Goal: Information Seeking & Learning: Understand process/instructions

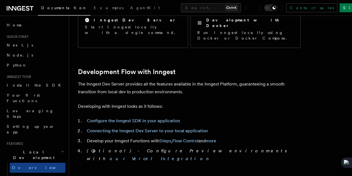
scroll to position [247, 0]
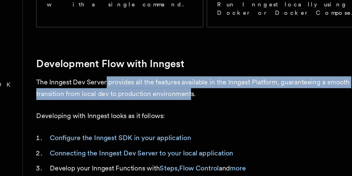
drag, startPoint x: 123, startPoint y: 72, endPoint x: 195, endPoint y: 82, distance: 72.5
click at [195, 82] on p "The Inngest Dev Server provides all the features available in the Inngest Platf…" at bounding box center [189, 88] width 223 height 16
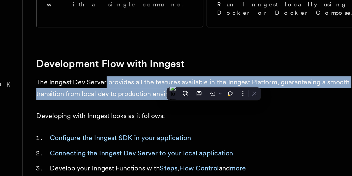
click at [195, 82] on p "The Inngest Dev Server provides all the features available in the Inngest Platf…" at bounding box center [189, 88] width 223 height 16
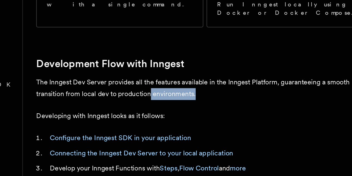
drag, startPoint x: 205, startPoint y: 79, endPoint x: 160, endPoint y: 79, distance: 45.4
click at [160, 80] on p "The Inngest Dev Server provides all the features available in the Inngest Platf…" at bounding box center [189, 88] width 223 height 16
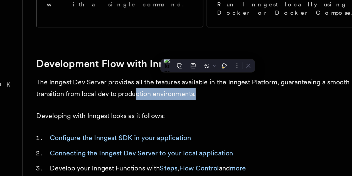
click at [160, 80] on p "The Inngest Dev Server provides all the features available in the Inngest Platf…" at bounding box center [189, 88] width 223 height 16
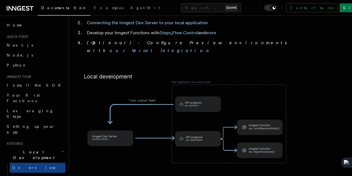
scroll to position [442, 0]
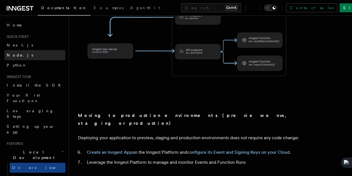
click at [14, 50] on link "Node.js" at bounding box center [34, 55] width 61 height 10
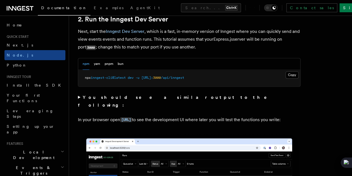
click at [18, 47] on span "Next.js" at bounding box center [20, 45] width 26 height 4
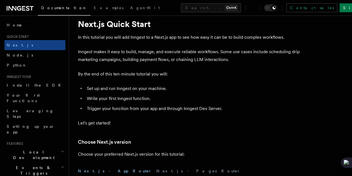
scroll to position [18, 0]
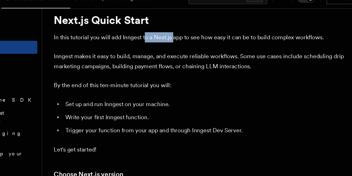
drag, startPoint x: 147, startPoint y: 37, endPoint x: 171, endPoint y: 36, distance: 23.1
click at [171, 36] on p "In this tutorial you will add Inngest to a Next.js app to see how easy it can b…" at bounding box center [189, 38] width 223 height 8
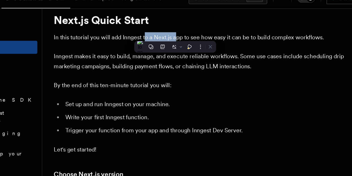
click at [171, 36] on p "In this tutorial you will add Inngest to a Next.js app to see how easy it can b…" at bounding box center [189, 38] width 223 height 8
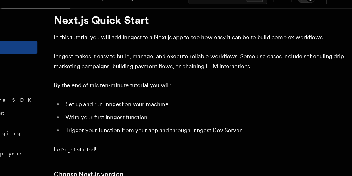
drag, startPoint x: 171, startPoint y: 36, endPoint x: 195, endPoint y: 39, distance: 24.1
click at [195, 39] on p "In this tutorial you will add Inngest to a Next.js app to see how easy it can b…" at bounding box center [189, 38] width 223 height 8
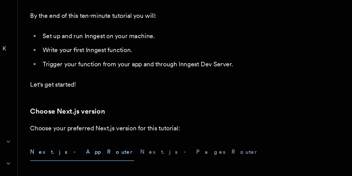
scroll to position [37, 0]
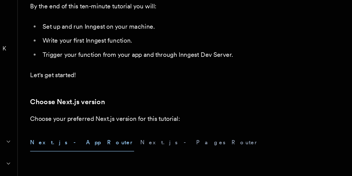
drag, startPoint x: 131, startPoint y: 77, endPoint x: 131, endPoint y: 93, distance: 16.4
click at [131, 93] on li "Trigger your function from your app and through Inngest Dev Server." at bounding box center [192, 90] width 215 height 8
drag, startPoint x: 88, startPoint y: 74, endPoint x: 137, endPoint y: 79, distance: 48.7
click at [137, 73] on li "Set up and run Inngest on your machine." at bounding box center [192, 70] width 215 height 8
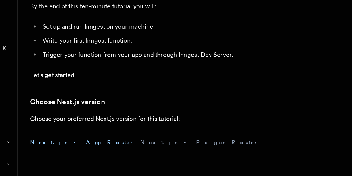
scroll to position [36, 0]
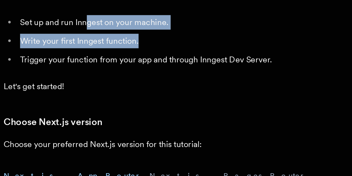
drag, startPoint x: 124, startPoint y: 78, endPoint x: 153, endPoint y: 84, distance: 30.0
click at [153, 84] on ul "Set up and run Inngest on your machine. Write your first Inngest function. Trig…" at bounding box center [189, 80] width 223 height 28
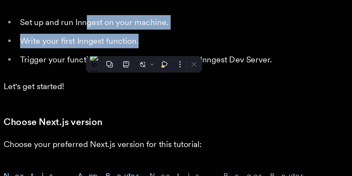
click at [153, 84] on li "Write your first Inngest function." at bounding box center [192, 80] width 215 height 8
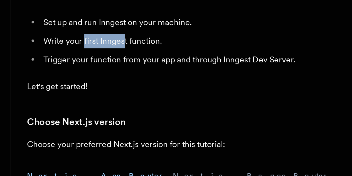
drag, startPoint x: 108, startPoint y: 86, endPoint x: 136, endPoint y: 90, distance: 27.6
click at [136, 84] on li "Write your first Inngest function." at bounding box center [192, 80] width 215 height 8
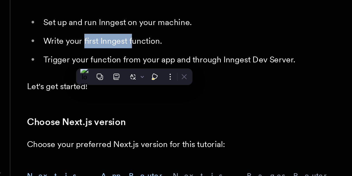
click at [136, 84] on li "Write your first Inngest function." at bounding box center [192, 80] width 215 height 8
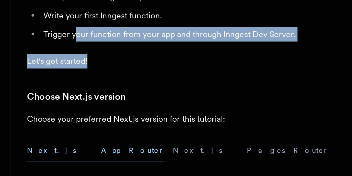
drag, startPoint x: 105, startPoint y: 101, endPoint x: 124, endPoint y: 102, distance: 19.5
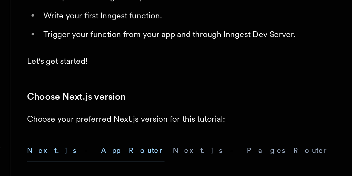
click at [154, 94] on li "Trigger your function from your app and through Inngest Dev Server." at bounding box center [192, 90] width 215 height 8
drag, startPoint x: 154, startPoint y: 99, endPoint x: 133, endPoint y: 102, distance: 20.9
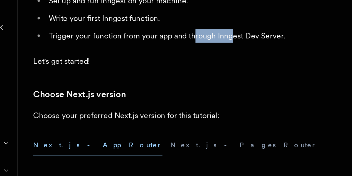
drag, startPoint x: 169, startPoint y: 99, endPoint x: 201, endPoint y: 100, distance: 32.0
click at [201, 94] on li "Trigger your function from your app and through Inngest Dev Server." at bounding box center [192, 90] width 215 height 8
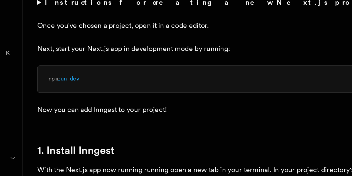
scroll to position [190, 0]
drag, startPoint x: 147, startPoint y: 74, endPoint x: 179, endPoint y: 75, distance: 32.3
click at [179, 72] on p "Once you've chosen a project, open it in a code editor." at bounding box center [189, 68] width 223 height 8
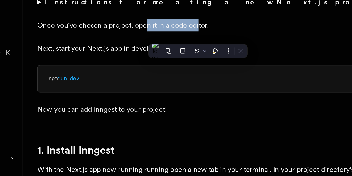
click at [179, 72] on p "Once you've chosen a project, open it in a code editor." at bounding box center [189, 68] width 223 height 8
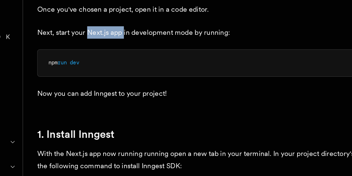
drag, startPoint x: 110, startPoint y: 90, endPoint x: 140, endPoint y: 90, distance: 30.1
click at [140, 86] on p "Next, start your Next.js app in development mode by running:" at bounding box center [189, 82] width 223 height 8
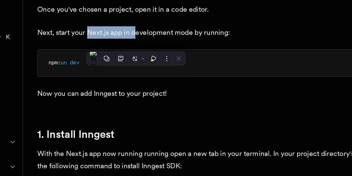
click at [140, 86] on p "Next, start your Next.js app in development mode by running:" at bounding box center [189, 82] width 223 height 8
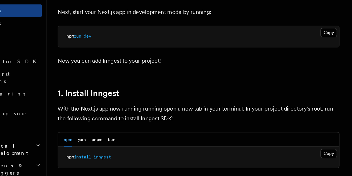
scroll to position [226, 0]
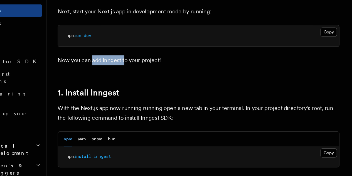
drag, startPoint x: 104, startPoint y: 90, endPoint x: 137, endPoint y: 91, distance: 32.6
click at [137, 88] on p "Now you can add Inngest to your project!" at bounding box center [189, 84] width 223 height 8
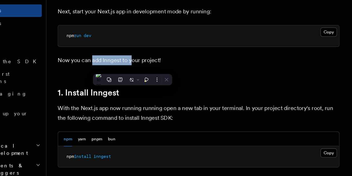
click at [137, 88] on p "Now you can add Inngest to your project!" at bounding box center [189, 84] width 223 height 8
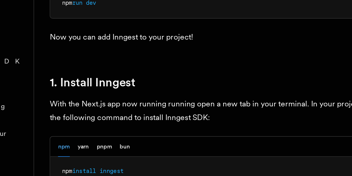
scroll to position [239, 0]
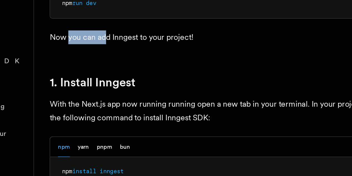
drag, startPoint x: 89, startPoint y: 80, endPoint x: 117, endPoint y: 78, distance: 28.2
click at [117, 76] on p "Now you can add Inngest to your project!" at bounding box center [189, 72] width 223 height 8
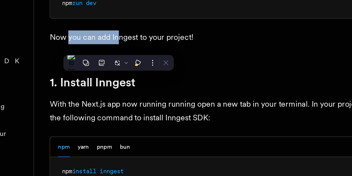
click at [117, 76] on p "Now you can add Inngest to your project!" at bounding box center [189, 72] width 223 height 8
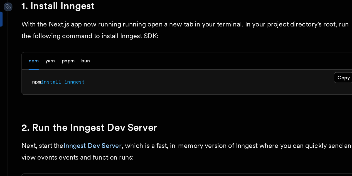
scroll to position [300, 0]
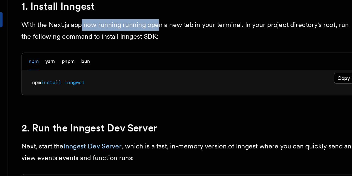
drag, startPoint x: 118, startPoint y: 57, endPoint x: 170, endPoint y: 52, distance: 52.0
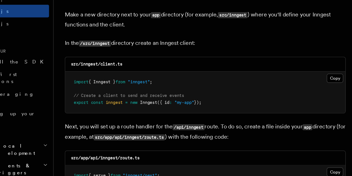
scroll to position [670, 0]
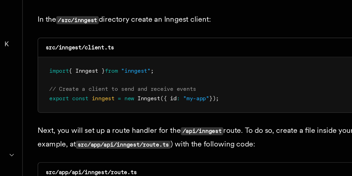
drag, startPoint x: 134, startPoint y: 108, endPoint x: 152, endPoint y: 110, distance: 18.2
click at [152, 110] on pre "import { Inngest } from "inngest" ; // Create a client to send and receive even…" at bounding box center [189, 109] width 222 height 33
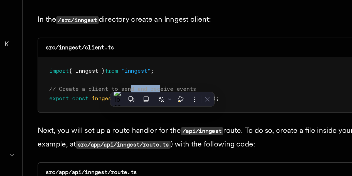
click at [152, 110] on pre "import { Inngest } from "inngest" ; // Create a client to send and receive even…" at bounding box center [189, 109] width 222 height 33
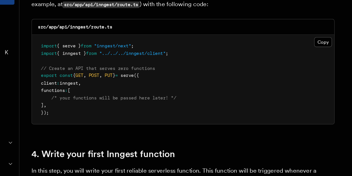
scroll to position [769, 0]
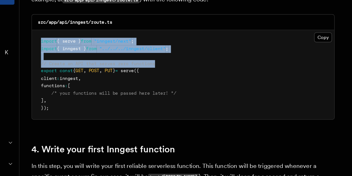
drag, startPoint x: 81, startPoint y: 73, endPoint x: 180, endPoint y: 86, distance: 100.0
click at [180, 86] on pre "import { serve } from "inngest/next" ; import { inngest } from "../../../innges…" at bounding box center [189, 101] width 222 height 65
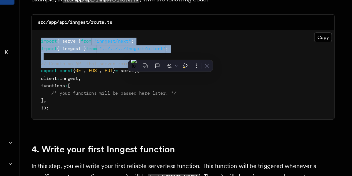
click at [180, 86] on pre "import { serve } from "inngest/next" ; import { inngest } from "../../../innges…" at bounding box center [189, 101] width 222 height 65
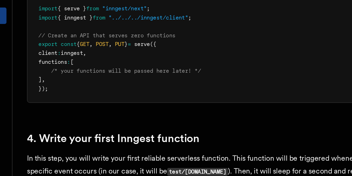
scroll to position [805, 0]
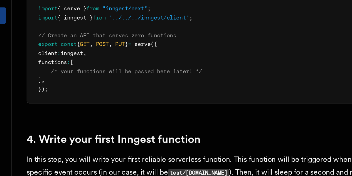
drag, startPoint x: 92, startPoint y: 72, endPoint x: 186, endPoint y: 69, distance: 94.1
click at [186, 69] on pre "import { serve } from "inngest/next" ; import { inngest } from "../../../innges…" at bounding box center [189, 65] width 222 height 65
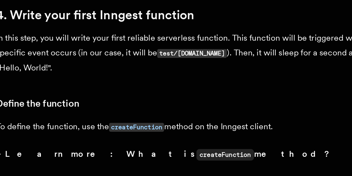
scroll to position [894, 0]
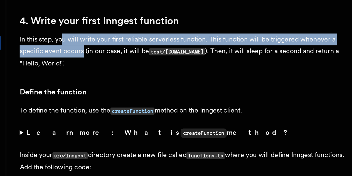
drag, startPoint x: 105, startPoint y: 38, endPoint x: 143, endPoint y: 48, distance: 39.3
click at [143, 48] on p "In this step, you will write your first reliable serverless function. This func…" at bounding box center [189, 51] width 223 height 24
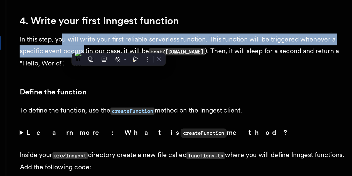
click at [143, 48] on p "In this step, you will write your first reliable serverless function. This func…" at bounding box center [189, 51] width 223 height 24
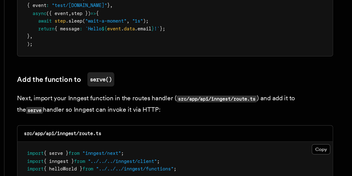
scroll to position [1018, 0]
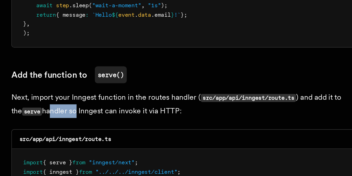
drag, startPoint x: 102, startPoint y: 125, endPoint x: 119, endPoint y: 127, distance: 17.1
click at [119, 127] on p "Next, import your Inngest function in the routes handler ( src/app/api/inngest/…" at bounding box center [189, 125] width 223 height 16
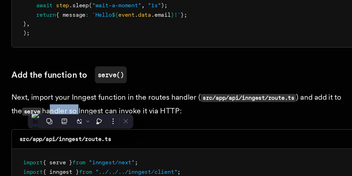
click at [119, 127] on p "Next, import your Inngest function in the routes handler ( src/app/api/inngest/…" at bounding box center [189, 125] width 223 height 16
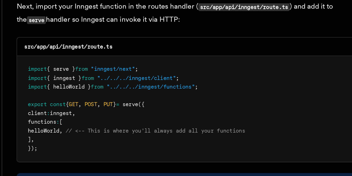
scroll to position [1077, 0]
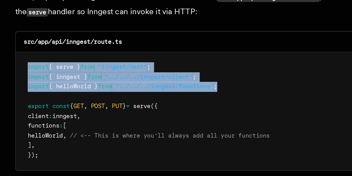
drag, startPoint x: 84, startPoint y: 97, endPoint x: 200, endPoint y: 106, distance: 116.1
click at [200, 106] on pre "import { serve } from "inngest/next" ; import { inngest } from "../../../innges…" at bounding box center [189, 125] width 222 height 65
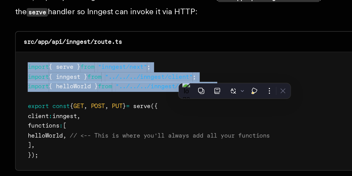
click at [200, 106] on pre "import { serve } from "inngest/next" ; import { inngest } from "../../../innges…" at bounding box center [189, 125] width 222 height 65
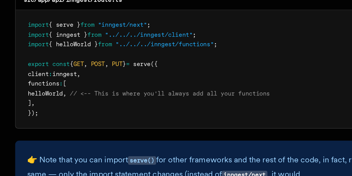
scroll to position [1087, 0]
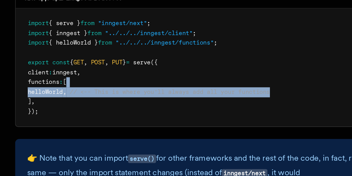
drag, startPoint x: 141, startPoint y: 121, endPoint x: 232, endPoint y: 123, distance: 91.6
click at [232, 123] on pre "import { serve } from "inngest/next" ; import { inngest } from "../../../innges…" at bounding box center [189, 115] width 222 height 65
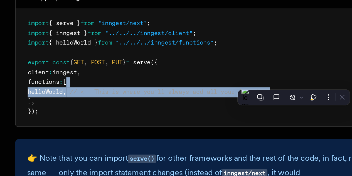
click at [232, 123] on pre "import { serve } from "inngest/next" ; import { inngest } from "../../../innges…" at bounding box center [189, 115] width 222 height 65
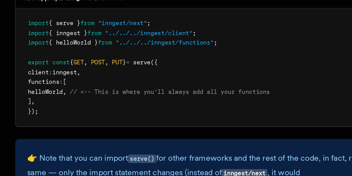
click at [232, 123] on pre "import { serve } from "inngest/next" ; import { inngest } from "../../../innges…" at bounding box center [189, 115] width 222 height 65
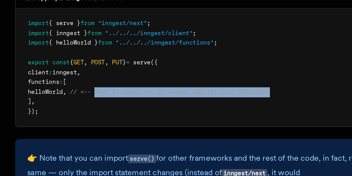
drag, startPoint x: 232, startPoint y: 123, endPoint x: 132, endPoint y: 126, distance: 100.8
click at [132, 126] on pre "import { serve } from "inngest/next" ; import { inngest } from "../../../innges…" at bounding box center [189, 115] width 222 height 65
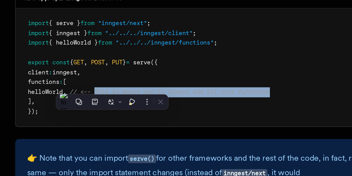
click at [132, 127] on span "// <-- This is where you'll always add all your functions" at bounding box center [163, 129] width 111 height 4
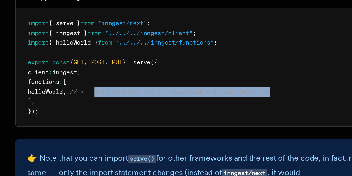
drag, startPoint x: 132, startPoint y: 126, endPoint x: 232, endPoint y: 126, distance: 100.7
click at [232, 126] on pre "import { serve } from "inngest/next" ; import { inngest } from "../../../innges…" at bounding box center [189, 115] width 222 height 65
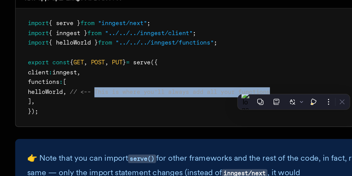
click at [232, 126] on pre "import { serve } from "inngest/next" ; import { inngest } from "../../../innges…" at bounding box center [189, 115] width 222 height 65
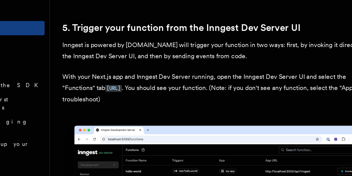
scroll to position [1271, 0]
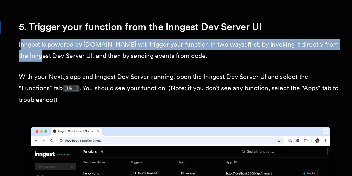
drag, startPoint x: 79, startPoint y: 56, endPoint x: 125, endPoint y: 62, distance: 46.3
click at [125, 62] on p "Inngest is powered by [DOMAIN_NAME] will trigger your function in two ways: fir…" at bounding box center [189, 61] width 223 height 16
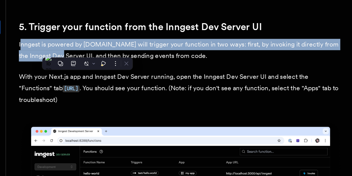
click at [125, 62] on p "Inngest is powered by [DOMAIN_NAME] will trigger your function in two ways: fir…" at bounding box center [189, 61] width 223 height 16
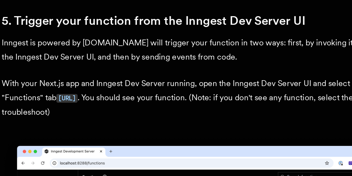
scroll to position [1271, 0]
click at [163, 62] on p "Inngest is powered by [DOMAIN_NAME] will trigger your function in two ways: fir…" at bounding box center [189, 61] width 223 height 16
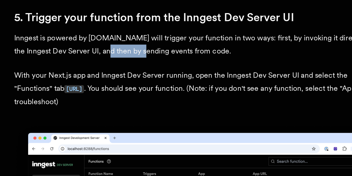
drag, startPoint x: 151, startPoint y: 61, endPoint x: 173, endPoint y: 61, distance: 22.0
click at [173, 61] on p "Inngest is powered by [DOMAIN_NAME] will trigger your function in two ways: fir…" at bounding box center [189, 61] width 223 height 16
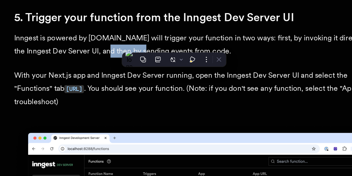
click at [173, 61] on p "Inngest is powered by [DOMAIN_NAME] will trigger your function in two ways: fir…" at bounding box center [189, 61] width 223 height 16
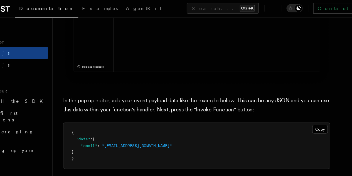
scroll to position [1613, 0]
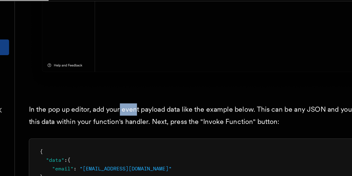
drag, startPoint x: 136, startPoint y: 55, endPoint x: 147, endPoint y: 54, distance: 11.2
click at [147, 81] on p "In the pop up editor, add your event payload data like the example below. This …" at bounding box center [189, 89] width 223 height 16
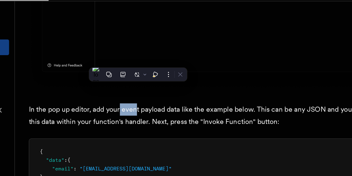
click at [147, 81] on p "In the pop up editor, add your event payload data like the example below. This …" at bounding box center [189, 89] width 223 height 16
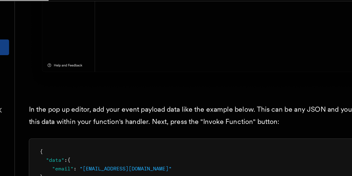
drag, startPoint x: 147, startPoint y: 54, endPoint x: 182, endPoint y: 56, distance: 34.6
click at [182, 81] on p "In the pop up editor, add your event payload data like the example below. This …" at bounding box center [189, 89] width 223 height 16
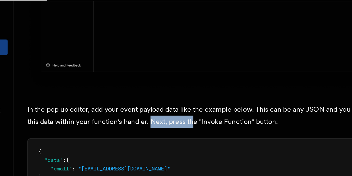
drag, startPoint x: 181, startPoint y: 65, endPoint x: 212, endPoint y: 63, distance: 30.4
click at [212, 81] on p "In the pop up editor, add your event payload data like the example below. This …" at bounding box center [189, 89] width 223 height 16
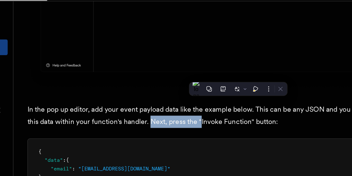
click at [212, 81] on p "In the pop up editor, add your event payload data like the example below. This …" at bounding box center [189, 89] width 223 height 16
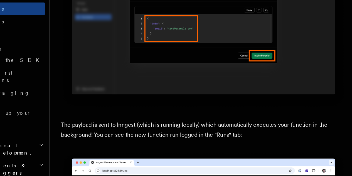
scroll to position [1780, 0]
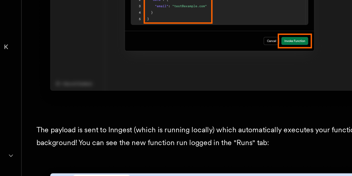
click at [129, 132] on p "The payload is sent to Inngest (which is running locally) which automatically e…" at bounding box center [189, 140] width 223 height 16
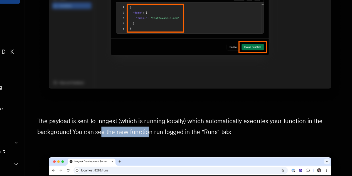
drag, startPoint x: 131, startPoint y: 103, endPoint x: 166, endPoint y: 102, distance: 34.8
click at [166, 132] on p "The payload is sent to Inngest (which is running locally) which automatically e…" at bounding box center [189, 140] width 223 height 16
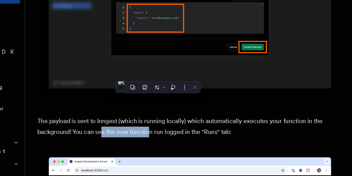
click at [166, 132] on p "The payload is sent to Inngest (which is running locally) which automatically e…" at bounding box center [189, 140] width 223 height 16
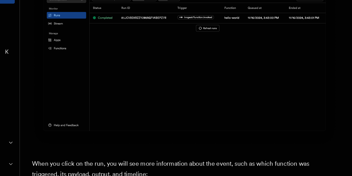
scroll to position [1924, 0]
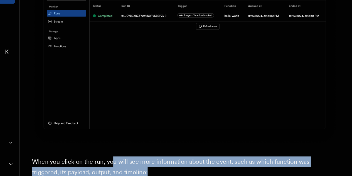
drag, startPoint x: 136, startPoint y: 111, endPoint x: 166, endPoint y: 115, distance: 30.7
click at [166, 161] on p "When you click on the run, you will see more information about the event, such …" at bounding box center [189, 169] width 223 height 16
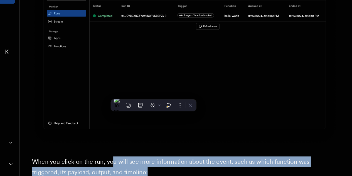
click at [166, 161] on p "When you click on the run, you will see more information about the event, such …" at bounding box center [189, 169] width 223 height 16
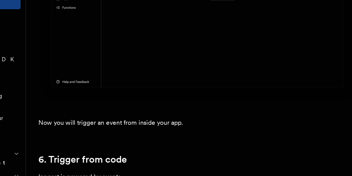
scroll to position [2688, 0]
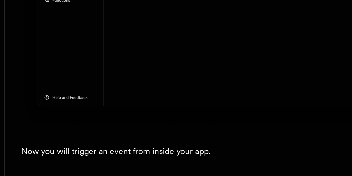
drag, startPoint x: 105, startPoint y: 62, endPoint x: 139, endPoint y: 57, distance: 34.0
click at [139, 164] on p "Inngest is powered by events." at bounding box center [189, 168] width 223 height 8
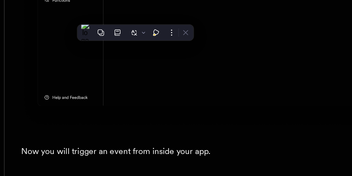
click at [139, 164] on p "Inngest is powered by events." at bounding box center [189, 168] width 223 height 8
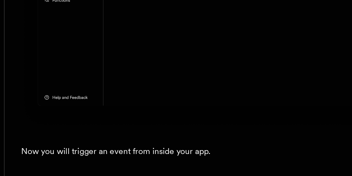
drag, startPoint x: 112, startPoint y: 71, endPoint x: 151, endPoint y: 76, distance: 39.2
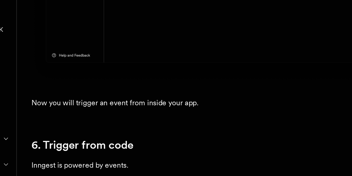
drag, startPoint x: 87, startPoint y: 88, endPoint x: 210, endPoint y: 83, distance: 123.1
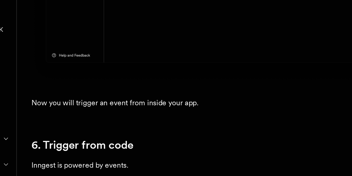
drag, startPoint x: 92, startPoint y: 104, endPoint x: 186, endPoint y: 104, distance: 93.8
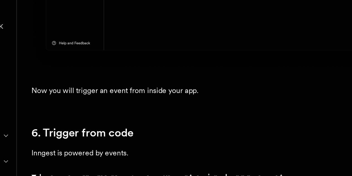
scroll to position [2693, 0]
drag, startPoint x: 118, startPoint y: 109, endPoint x: 129, endPoint y: 109, distance: 11.4
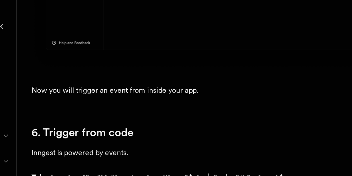
drag, startPoint x: 97, startPoint y: 109, endPoint x: 169, endPoint y: 108, distance: 72.6
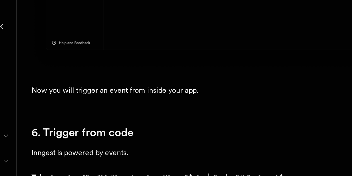
drag, startPoint x: 173, startPoint y: 108, endPoint x: 205, endPoint y: 110, distance: 32.9
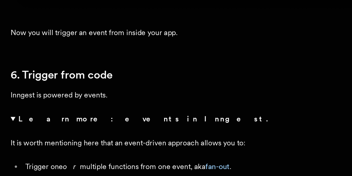
scroll to position [2732, 0]
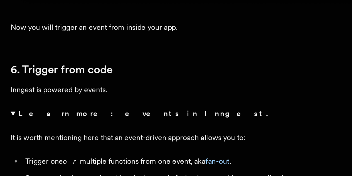
drag, startPoint x: 120, startPoint y: 119, endPoint x: 85, endPoint y: 107, distance: 37.2
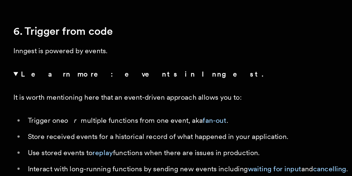
scroll to position [2758, 0]
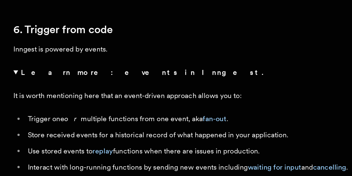
drag, startPoint x: 147, startPoint y: 100, endPoint x: 121, endPoint y: 99, distance: 26.2
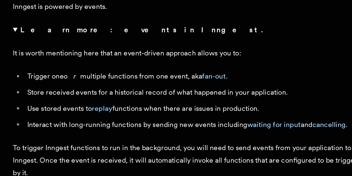
scroll to position [2785, 0]
drag, startPoint x: 142, startPoint y: 87, endPoint x: 100, endPoint y: 92, distance: 41.5
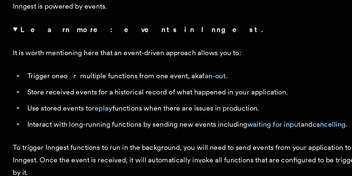
drag, startPoint x: 100, startPoint y: 92, endPoint x: 129, endPoint y: 89, distance: 28.8
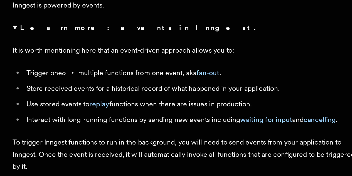
scroll to position [2791, 0]
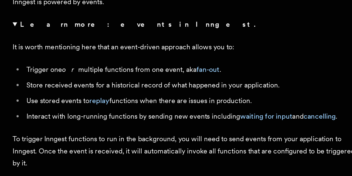
drag, startPoint x: 104, startPoint y: 83, endPoint x: 118, endPoint y: 83, distance: 14.8
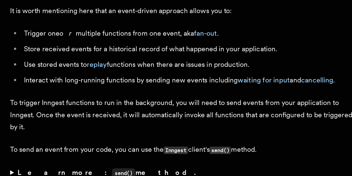
scroll to position [2815, 0]
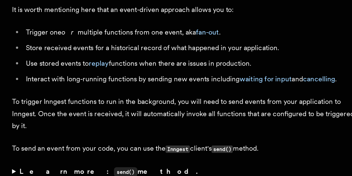
drag, startPoint x: 105, startPoint y: 90, endPoint x: 198, endPoint y: 90, distance: 92.1
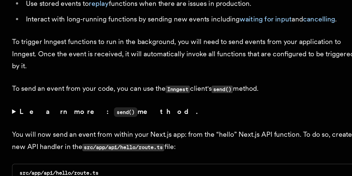
scroll to position [2855, 0]
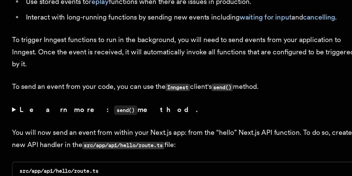
drag, startPoint x: 128, startPoint y: 102, endPoint x: 170, endPoint y: 104, distance: 42.1
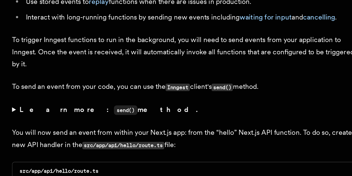
drag, startPoint x: 134, startPoint y: 104, endPoint x: 199, endPoint y: 106, distance: 64.6
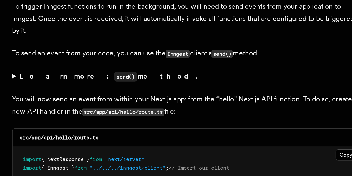
scroll to position [2877, 0]
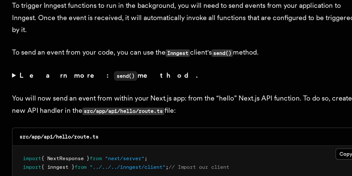
drag, startPoint x: 119, startPoint y: 94, endPoint x: 158, endPoint y: 97, distance: 39.7
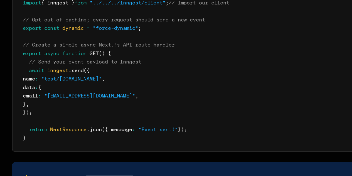
scroll to position [2981, 0]
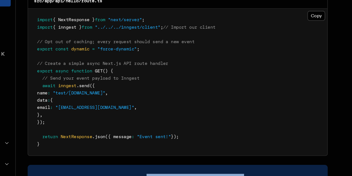
drag, startPoint x: 168, startPoint y: 77, endPoint x: 238, endPoint y: 77, distance: 70.4
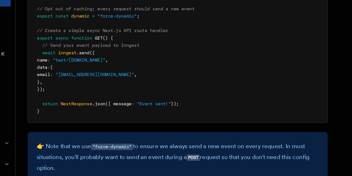
scroll to position [3006, 0]
drag, startPoint x: 157, startPoint y: 88, endPoint x: 199, endPoint y: 91, distance: 42.4
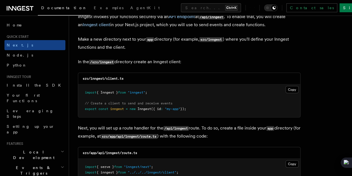
scroll to position [648, 0]
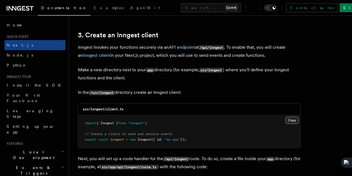
click at [286, 117] on button "Copy Copied" at bounding box center [292, 120] width 13 height 7
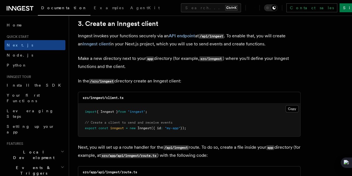
scroll to position [660, 0]
click at [286, 105] on button "Copy Copied" at bounding box center [292, 108] width 13 height 7
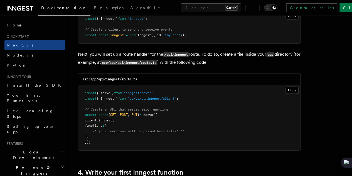
scroll to position [757, 0]
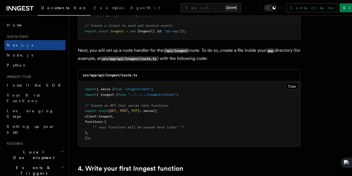
click at [264, 81] on pre "import { serve } from "inngest/next" ; import { inngest } from "../../../innges…" at bounding box center [189, 113] width 222 height 65
click at [286, 83] on button "Copy Copied" at bounding box center [292, 86] width 13 height 7
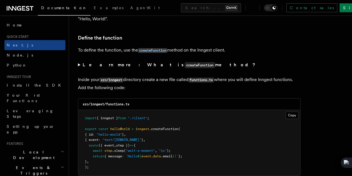
scroll to position [936, 0]
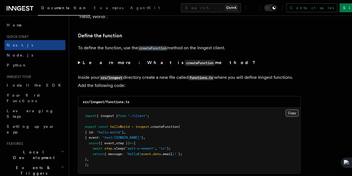
click at [286, 109] on button "Copy Copied" at bounding box center [292, 112] width 13 height 7
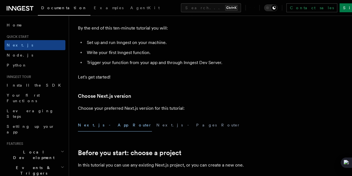
scroll to position [63, 0]
